Goal: Navigation & Orientation: Find specific page/section

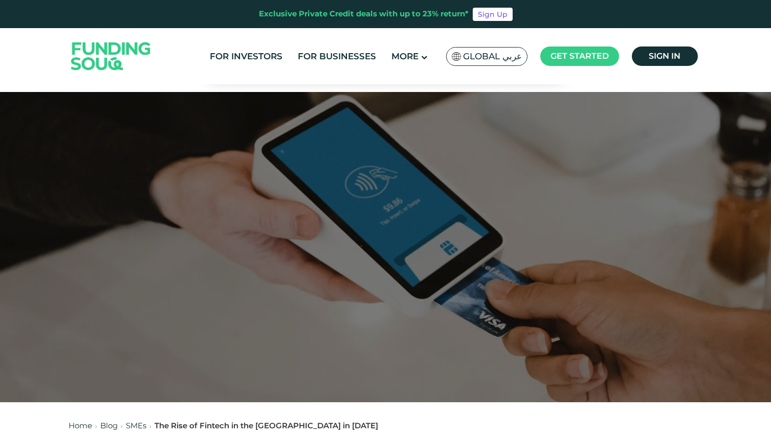
click at [504, 60] on span "Global عربي" at bounding box center [492, 57] width 59 height 12
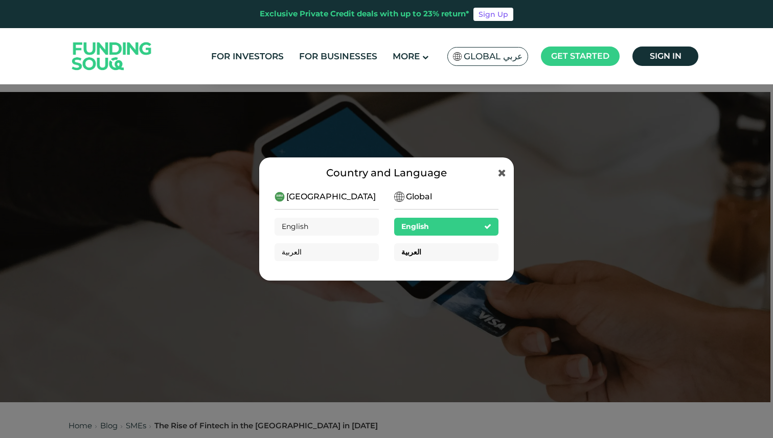
click at [431, 254] on div "العربية" at bounding box center [446, 252] width 104 height 18
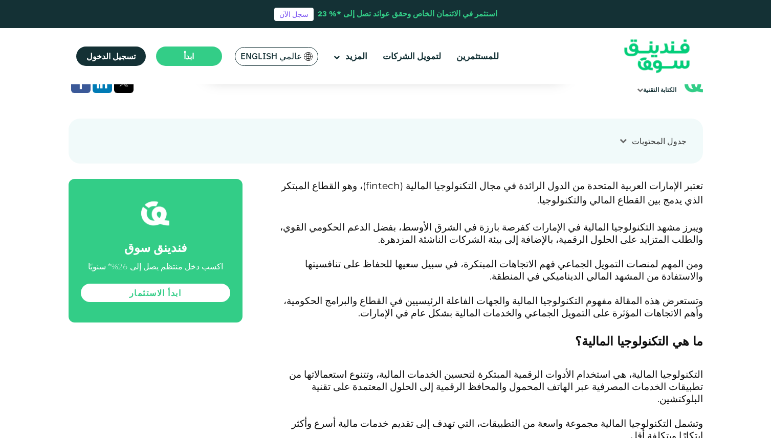
scroll to position [450, 0]
